Goal: Task Accomplishment & Management: Use online tool/utility

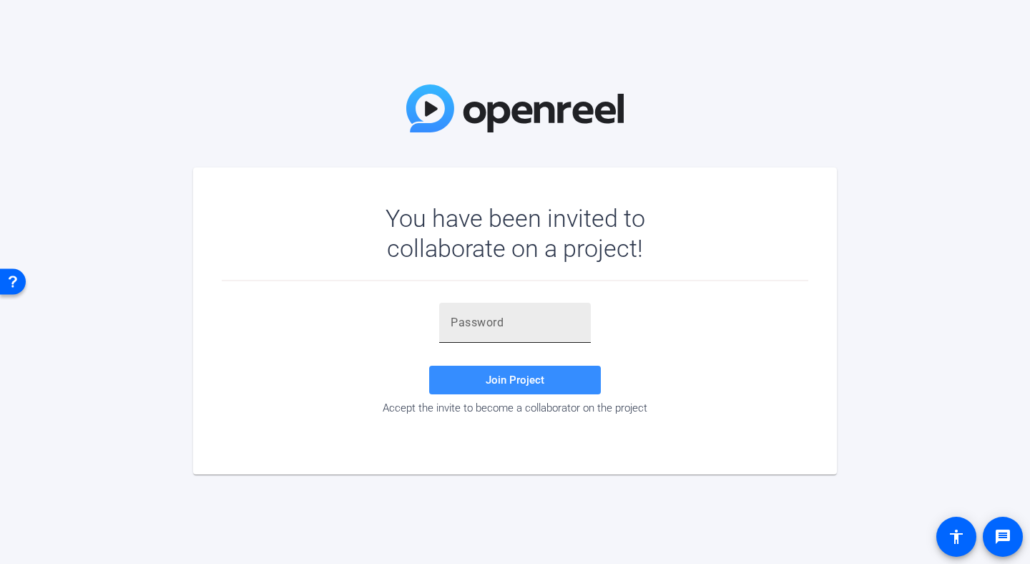
click at [549, 330] on input "text" at bounding box center [515, 322] width 129 height 17
paste input "ro&,~W"
type input "ro&,~W"
click at [512, 379] on span "Join Project" at bounding box center [515, 380] width 59 height 13
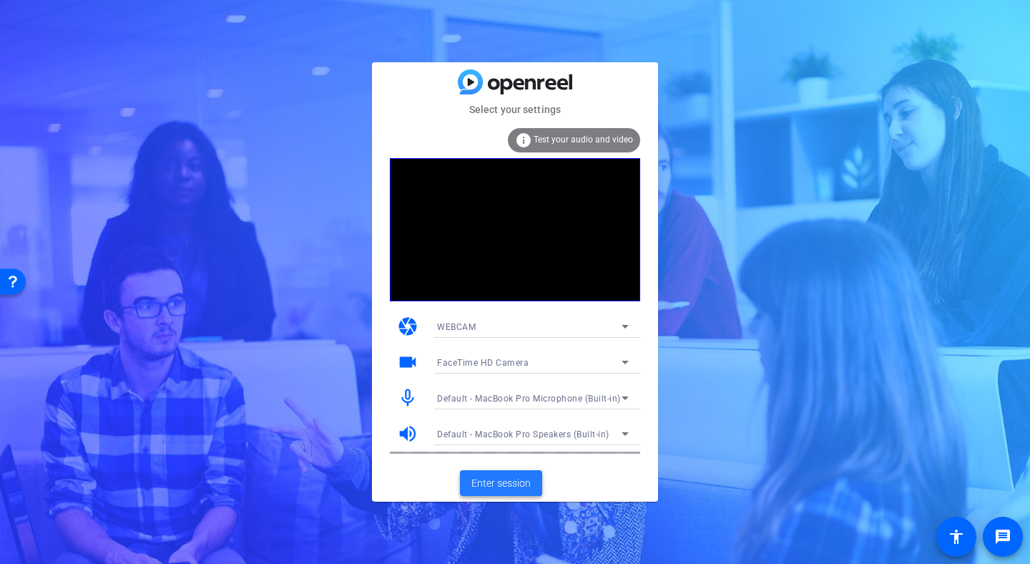
click at [528, 485] on span "Enter session" at bounding box center [501, 483] width 59 height 15
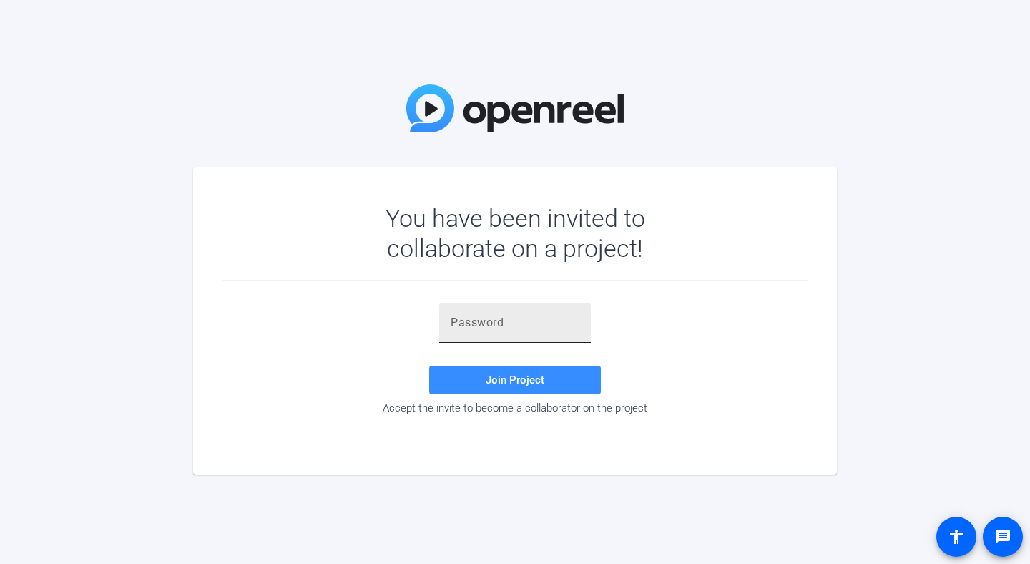
click at [489, 336] on div at bounding box center [515, 323] width 129 height 40
paste input "ro&,~W"
type input "ro&,~W"
click at [504, 397] on div "ro&,~W Join Project Accept the invite to become a collaborator on the project" at bounding box center [515, 359] width 587 height 112
click at [503, 386] on span at bounding box center [515, 380] width 172 height 34
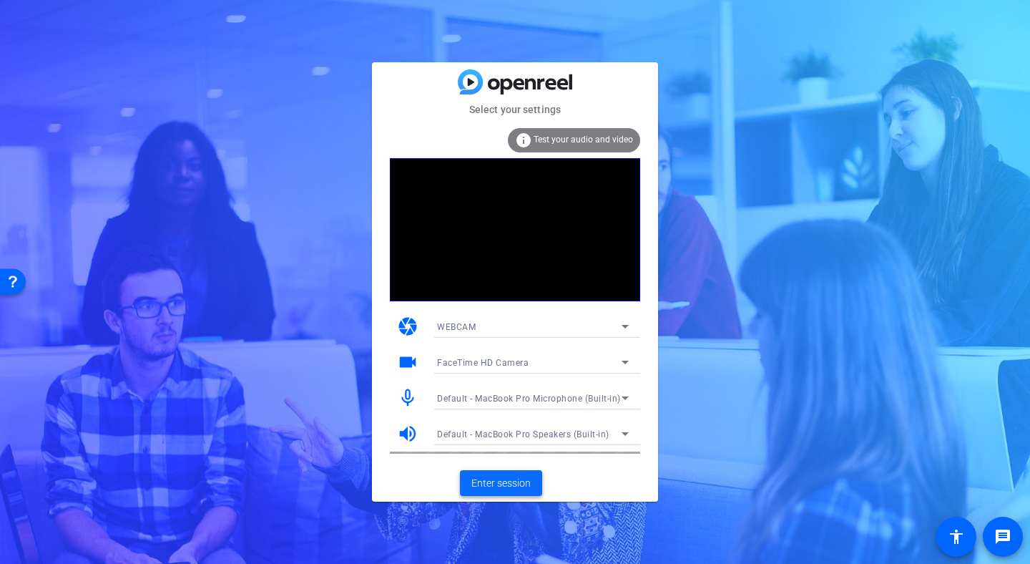
click at [506, 494] on span at bounding box center [501, 483] width 82 height 34
